Goal: Participate in discussion: Engage in conversation with other users on a specific topic

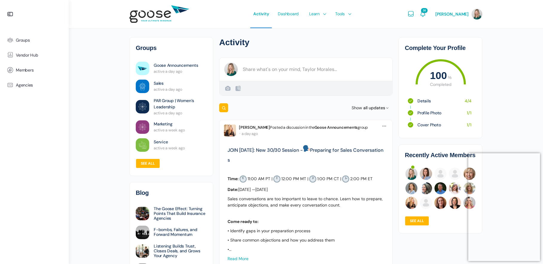
scroll to position [4, 0]
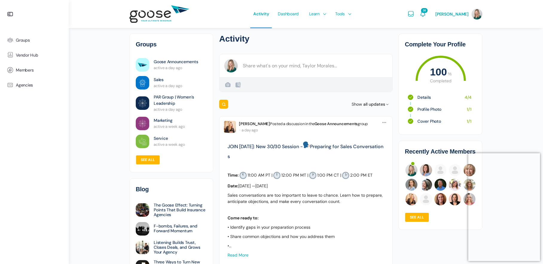
click at [225, 102] on icon at bounding box center [224, 104] width 4 height 6
type input "secure email"
click at [226, 104] on button "Search" at bounding box center [226, 104] width 7 height 6
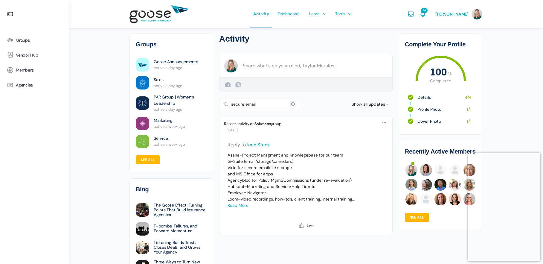
click at [262, 144] on link "Reply to Tech Stack" at bounding box center [249, 145] width 42 height 6
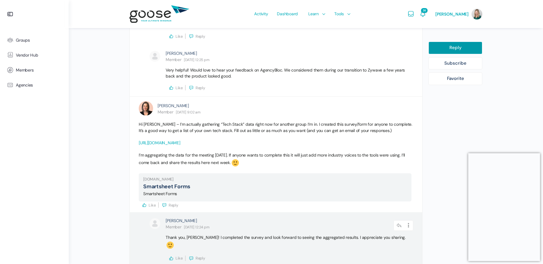
scroll to position [484, 0]
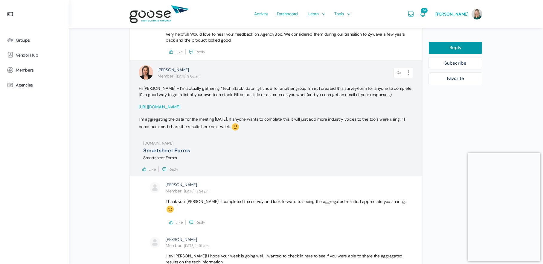
click at [180, 104] on link "[URL][DOMAIN_NAME]" at bounding box center [160, 106] width 42 height 5
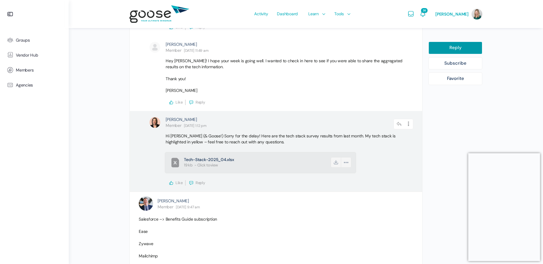
scroll to position [710, 0]
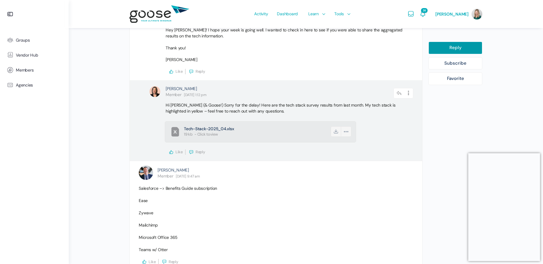
click at [227, 126] on link "Tech-Stack-2025_04.xlsx 19 KB Excel Spreadsheet - Click to view" at bounding box center [266, 132] width 170 height 18
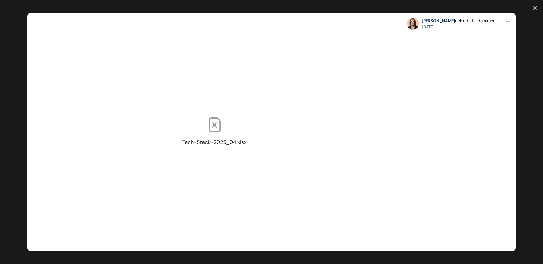
drag, startPoint x: 214, startPoint y: 124, endPoint x: 219, endPoint y: 123, distance: 5.2
click at [213, 124] on icon at bounding box center [215, 125] width 18 height 18
click at [537, 5] on div "Tech-Stack-2025_04.xlsx Public All Members My Connections Only Me Options Downl…" at bounding box center [271, 132] width 543 height 264
click at [535, 9] on icon at bounding box center [535, 8] width 4 height 4
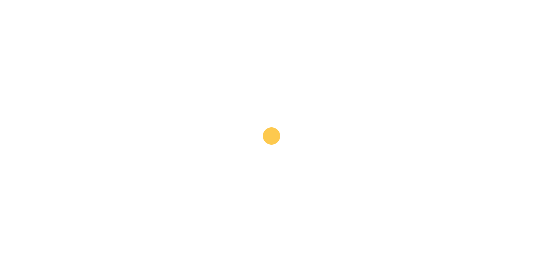
scroll to position [0, 0]
